Goal: Download file/media

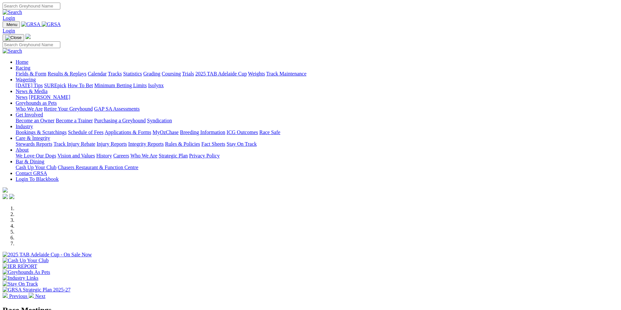
scroll to position [130, 0]
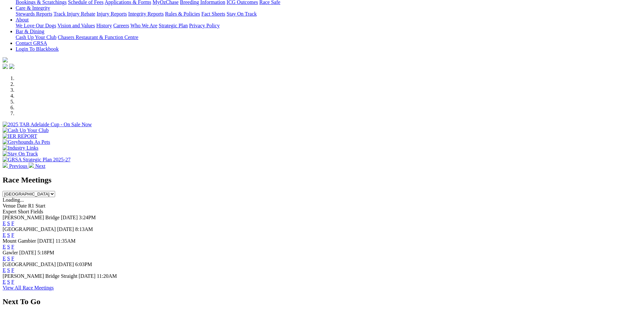
click at [55, 191] on select "South Australia New South Wales Northern Territory Queensland Tasmania Victoria…" at bounding box center [29, 194] width 52 height 6
select select "QLD"
click at [55, 191] on select "South Australia New South Wales Northern Territory Queensland Tasmania Victoria…" at bounding box center [29, 194] width 52 height 6
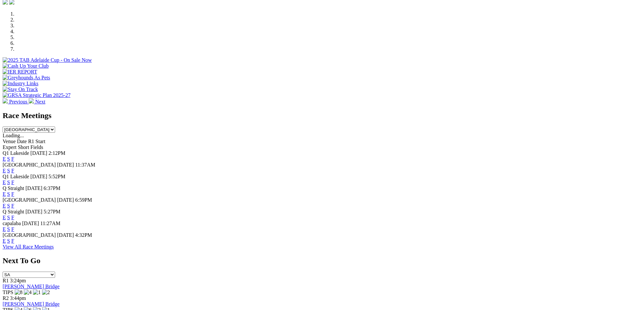
scroll to position [195, 0]
click at [14, 156] on link "F" at bounding box center [12, 159] width 3 height 6
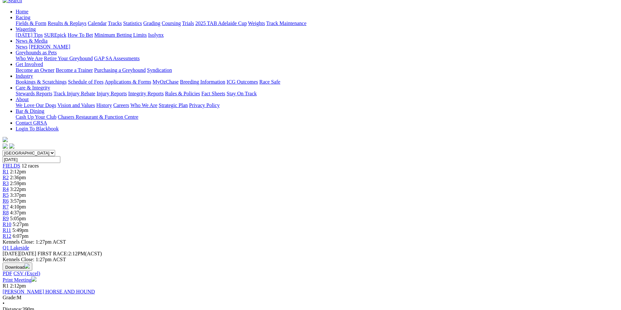
scroll to position [65, 0]
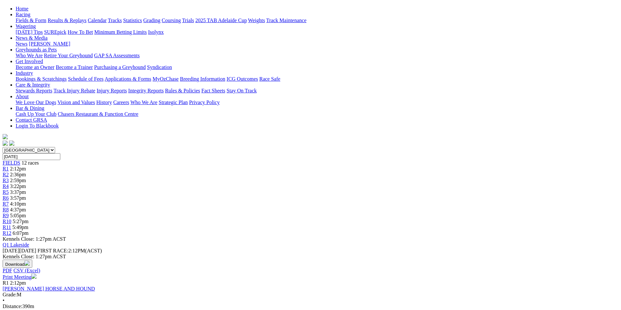
click at [32, 260] on button "Download" at bounding box center [18, 264] width 30 height 8
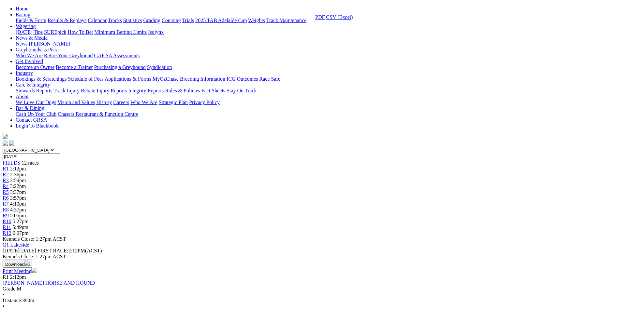
click at [352, 20] on link "CSV (Excel)" at bounding box center [339, 17] width 27 height 6
